Goal: Navigation & Orientation: Find specific page/section

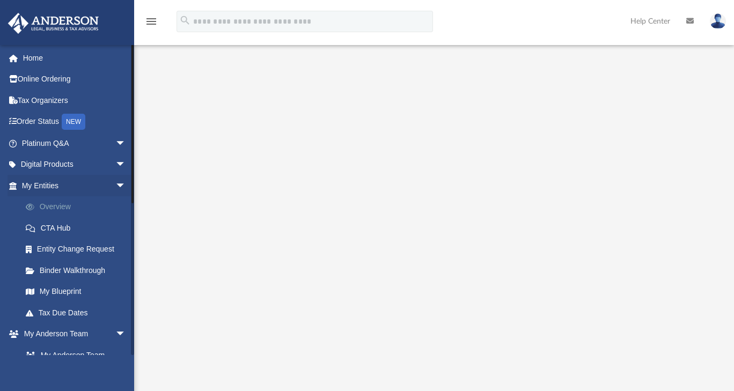
click at [57, 206] on link "Overview" at bounding box center [78, 206] width 127 height 21
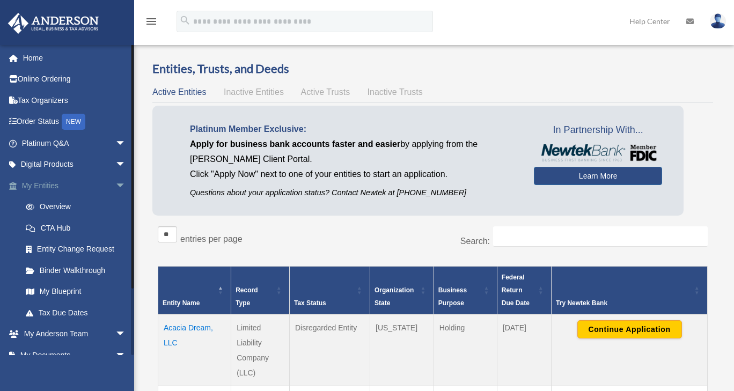
click at [115, 183] on span "arrow_drop_down" at bounding box center [125, 186] width 21 height 22
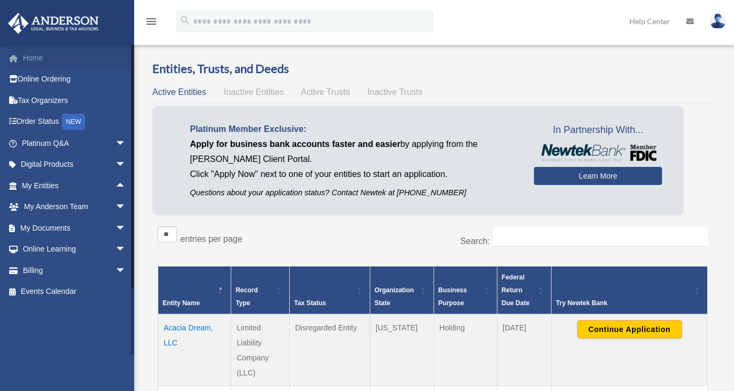
click at [40, 58] on link "Home" at bounding box center [75, 57] width 135 height 21
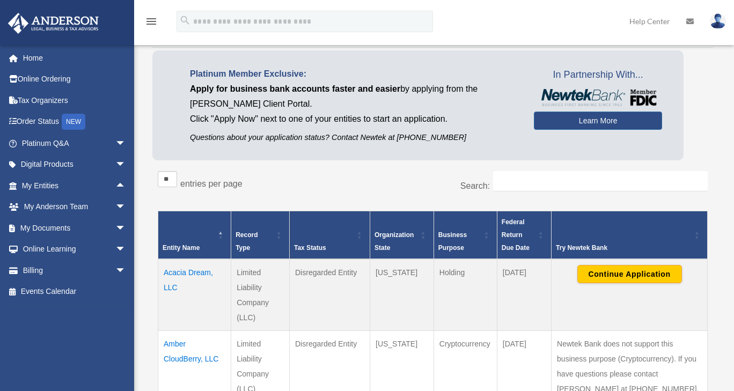
scroll to position [107, 0]
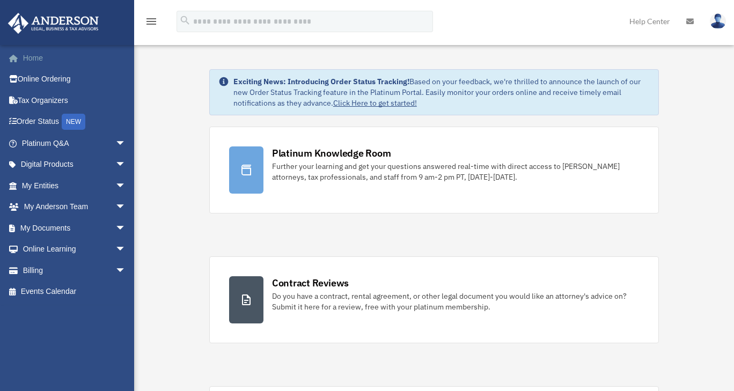
click at [38, 58] on link "Home" at bounding box center [75, 57] width 135 height 21
